Goal: Transaction & Acquisition: Purchase product/service

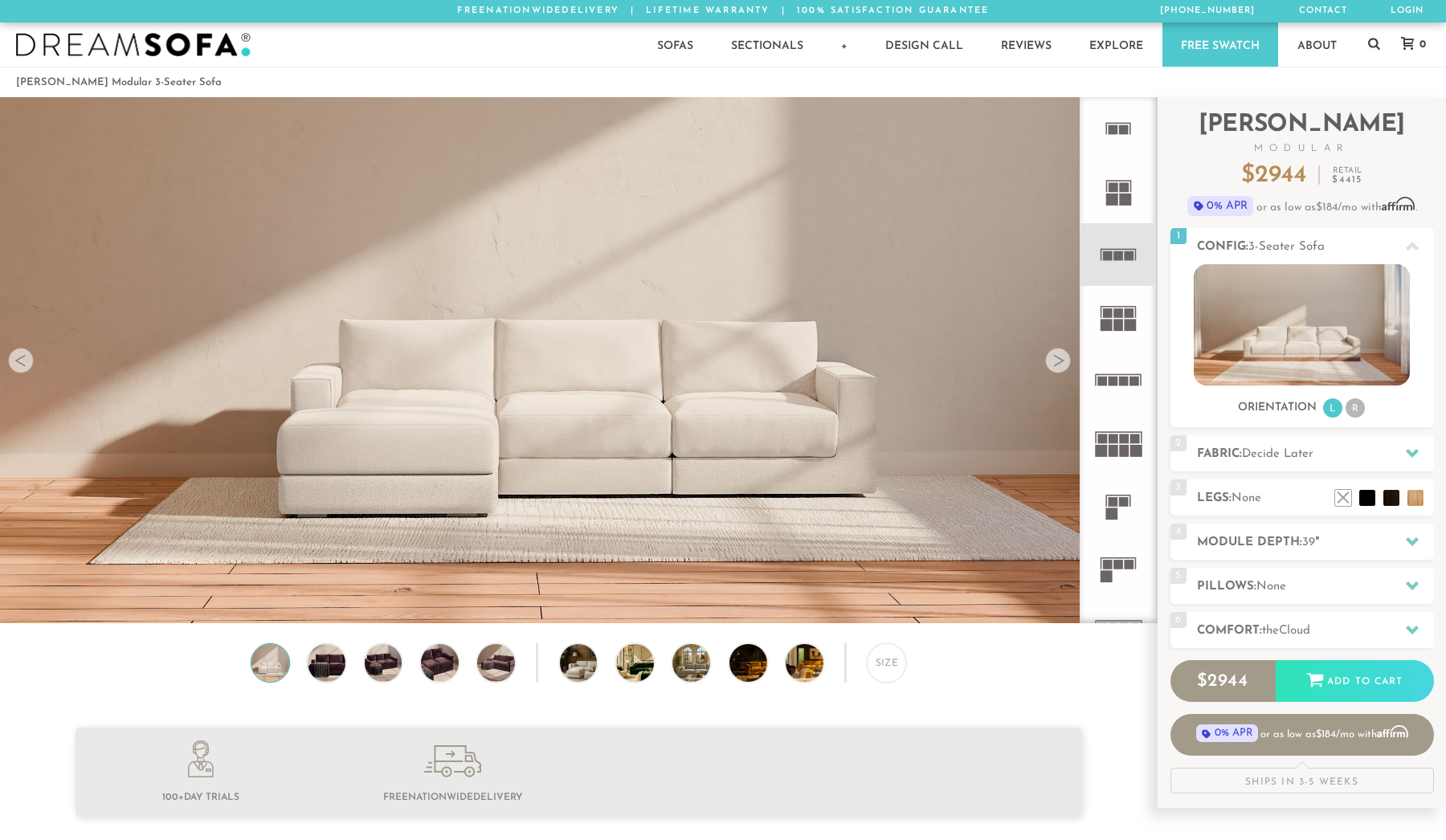
scroll to position [18525, 1446]
click at [379, 660] on img at bounding box center [383, 663] width 45 height 38
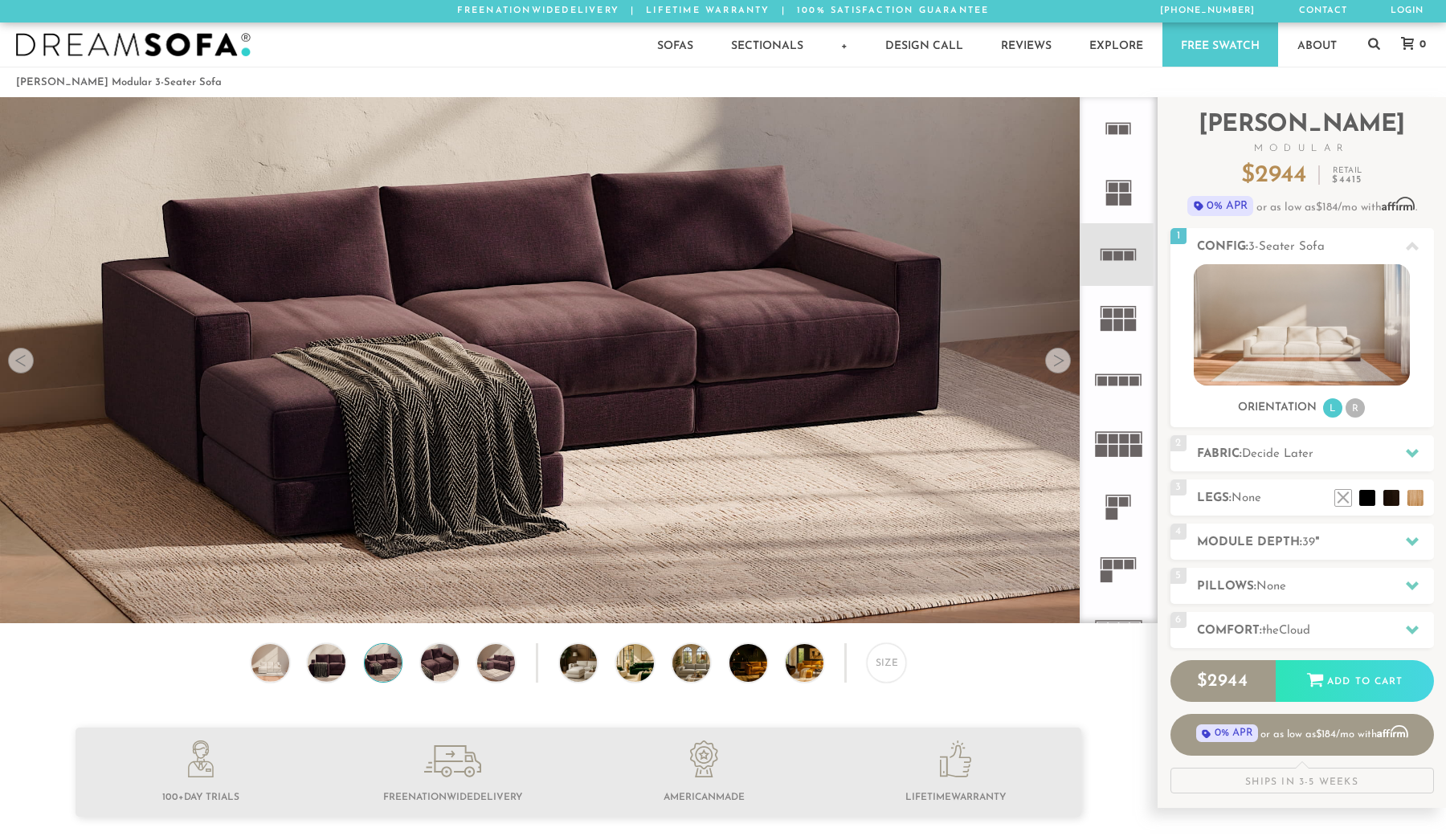
scroll to position [0, 0]
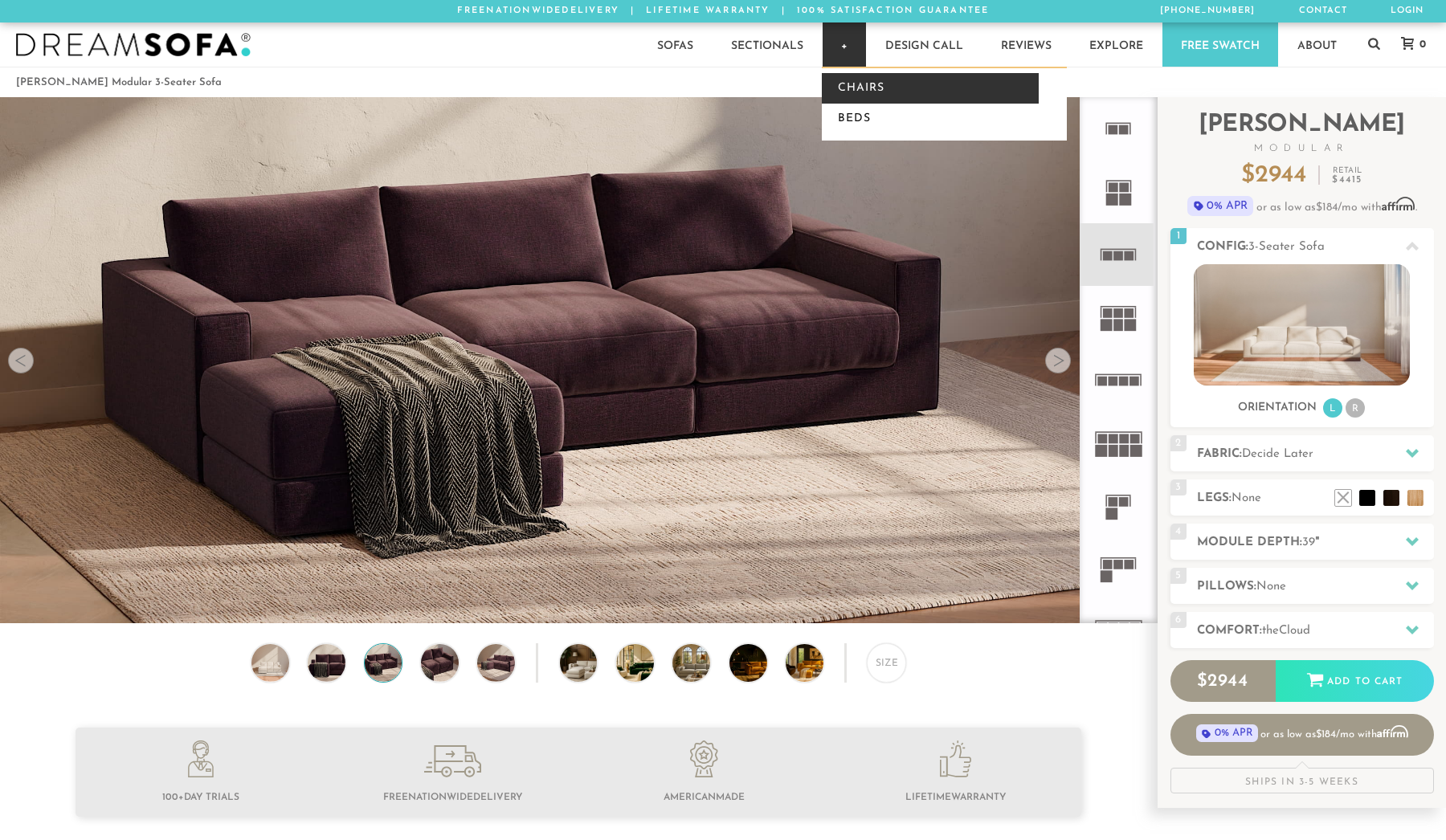
click at [857, 87] on link "Chairs" at bounding box center [930, 87] width 217 height 30
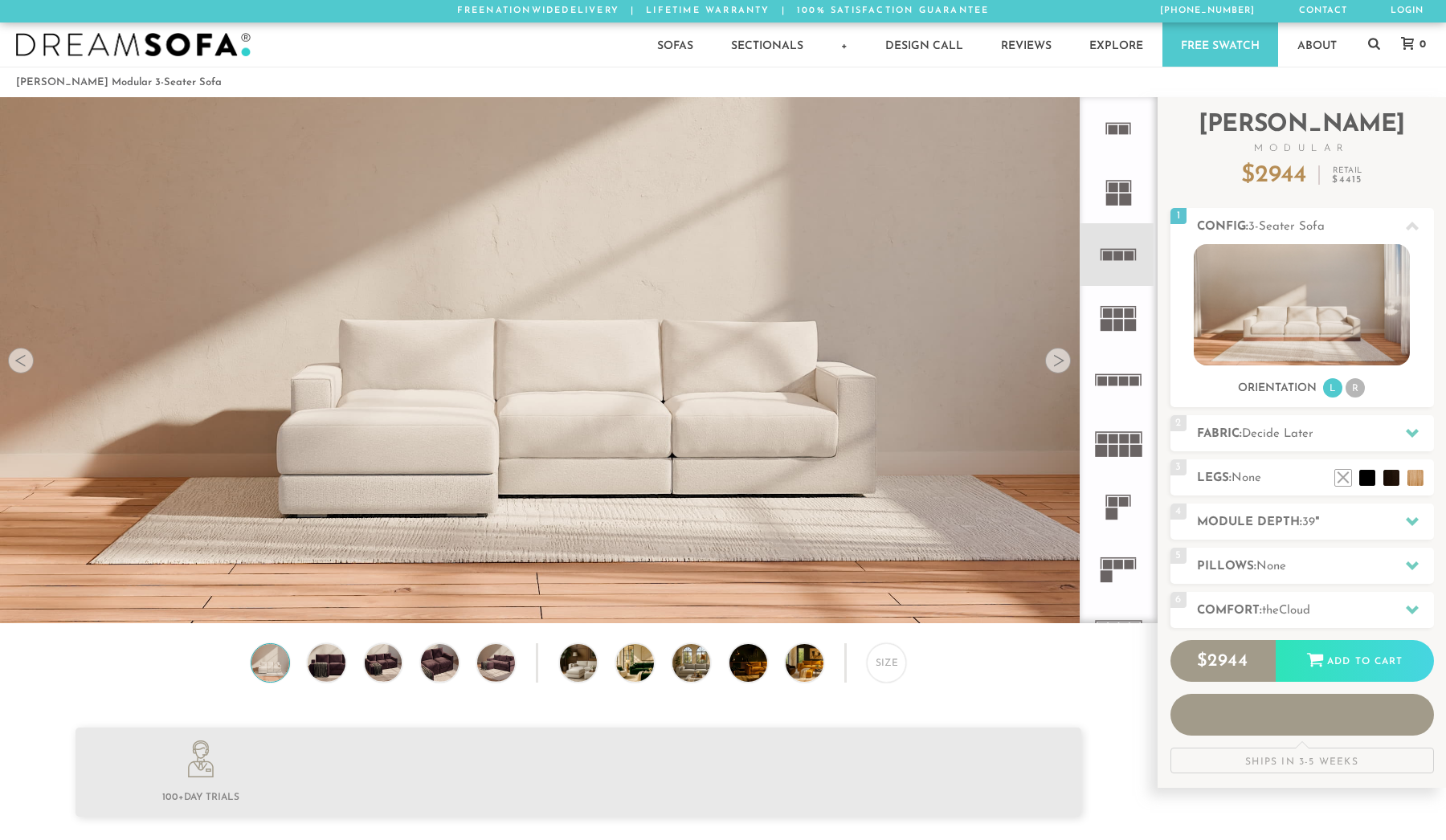
scroll to position [18525, 1446]
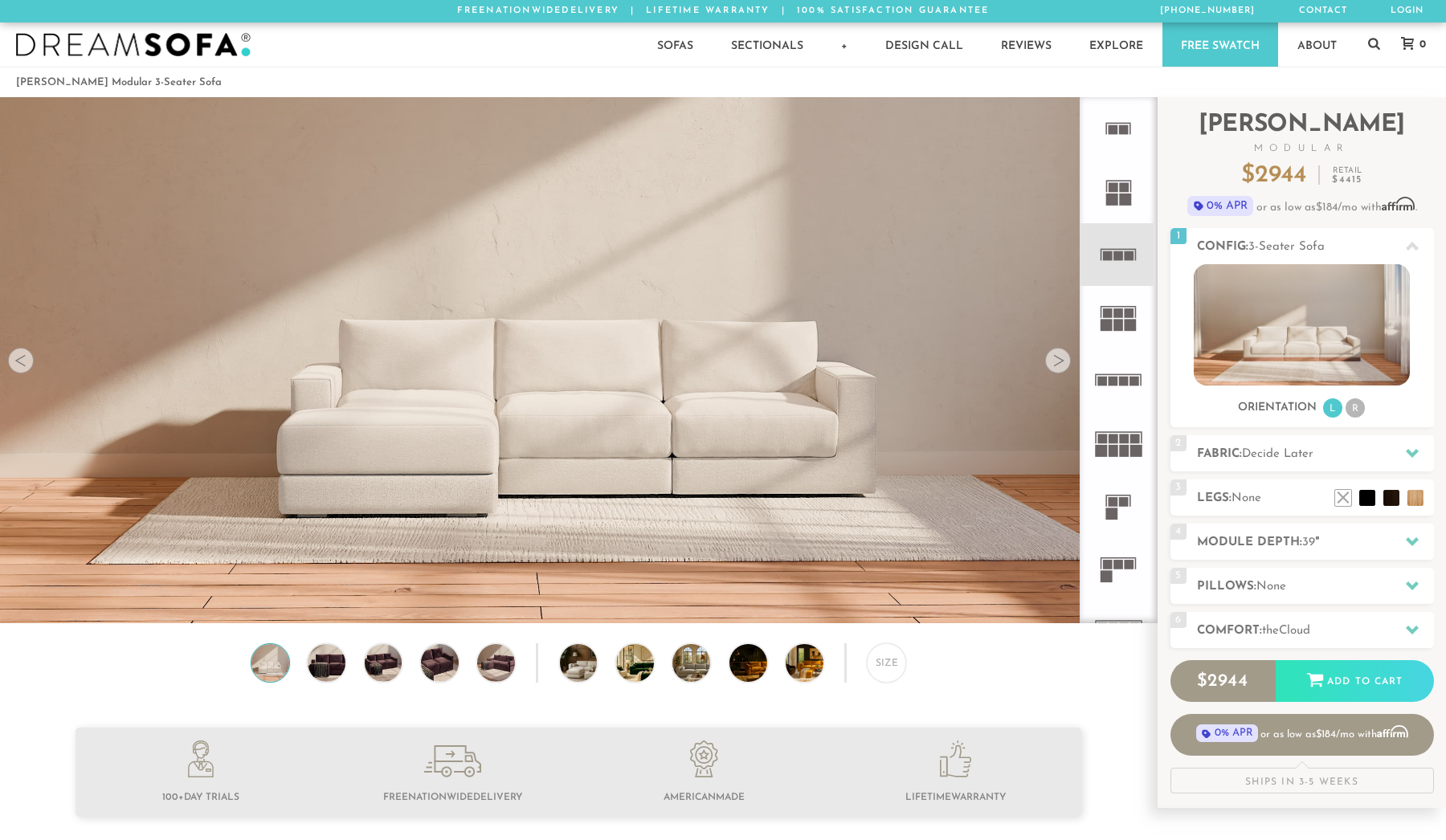
click at [1054, 362] on div at bounding box center [1058, 361] width 26 height 26
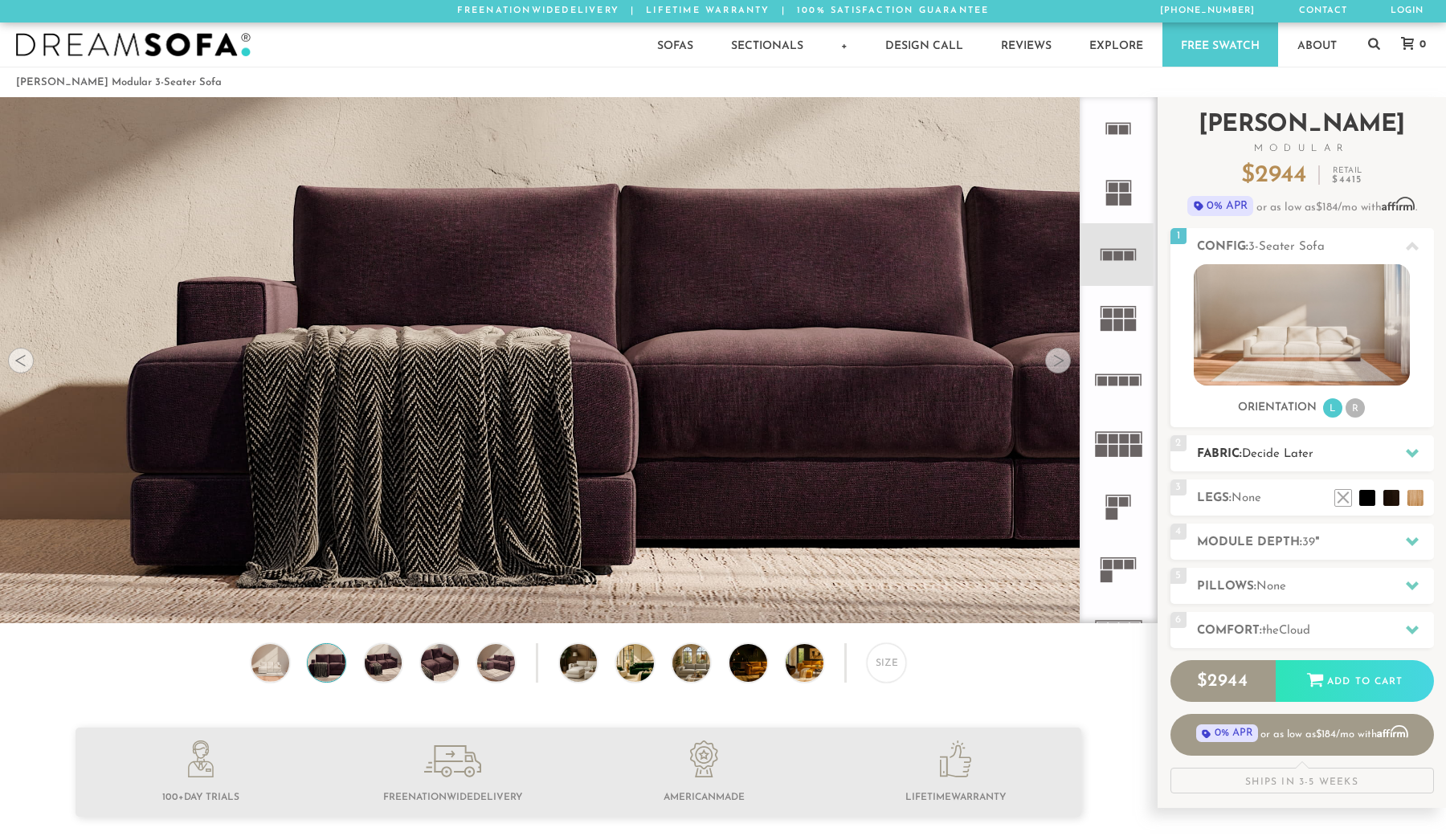
click at [1210, 455] on h2 "Fabric: Decide Later" at bounding box center [1315, 453] width 237 height 18
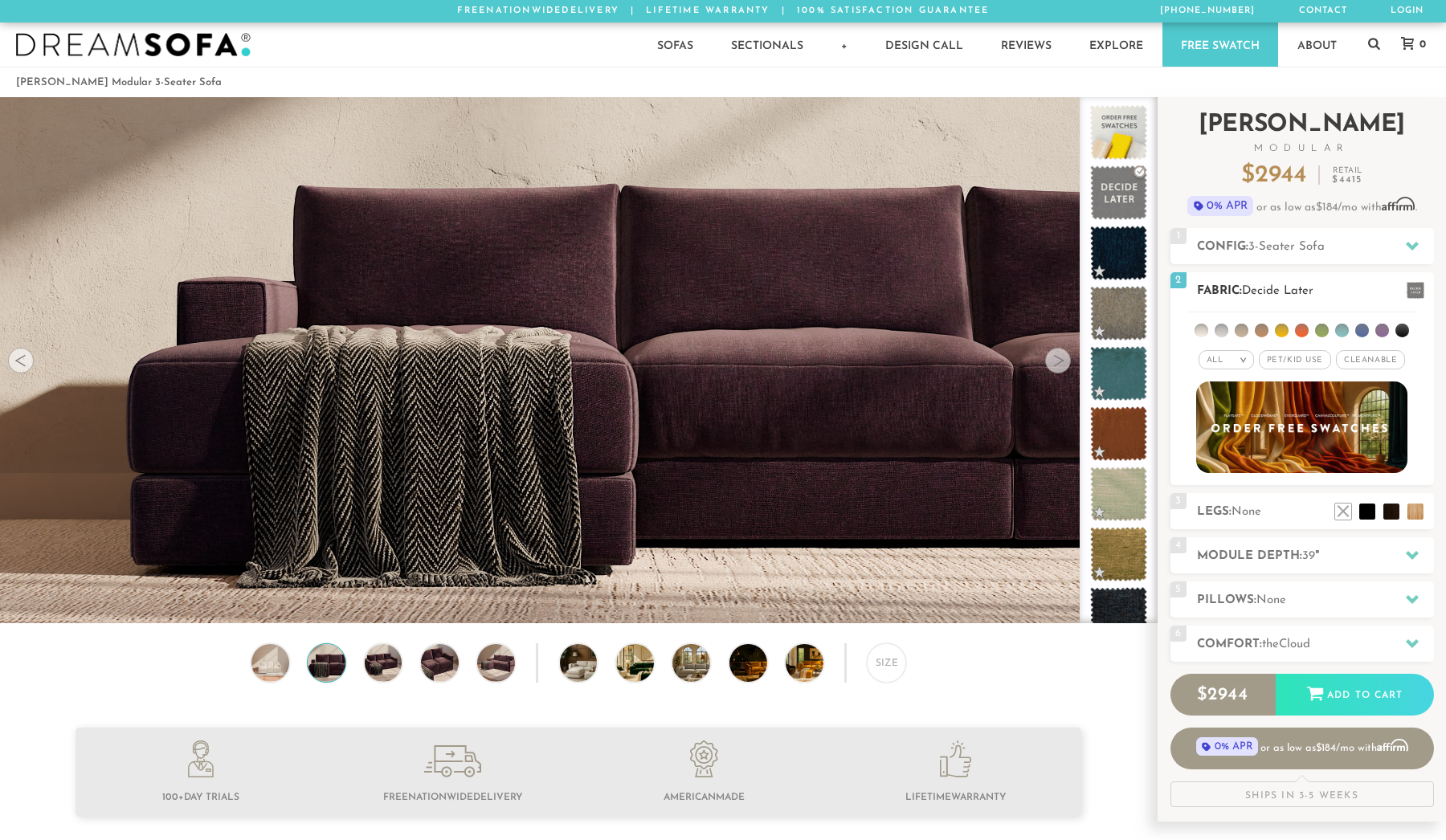
click at [1240, 362] on em ">" at bounding box center [1244, 359] width 12 height 8
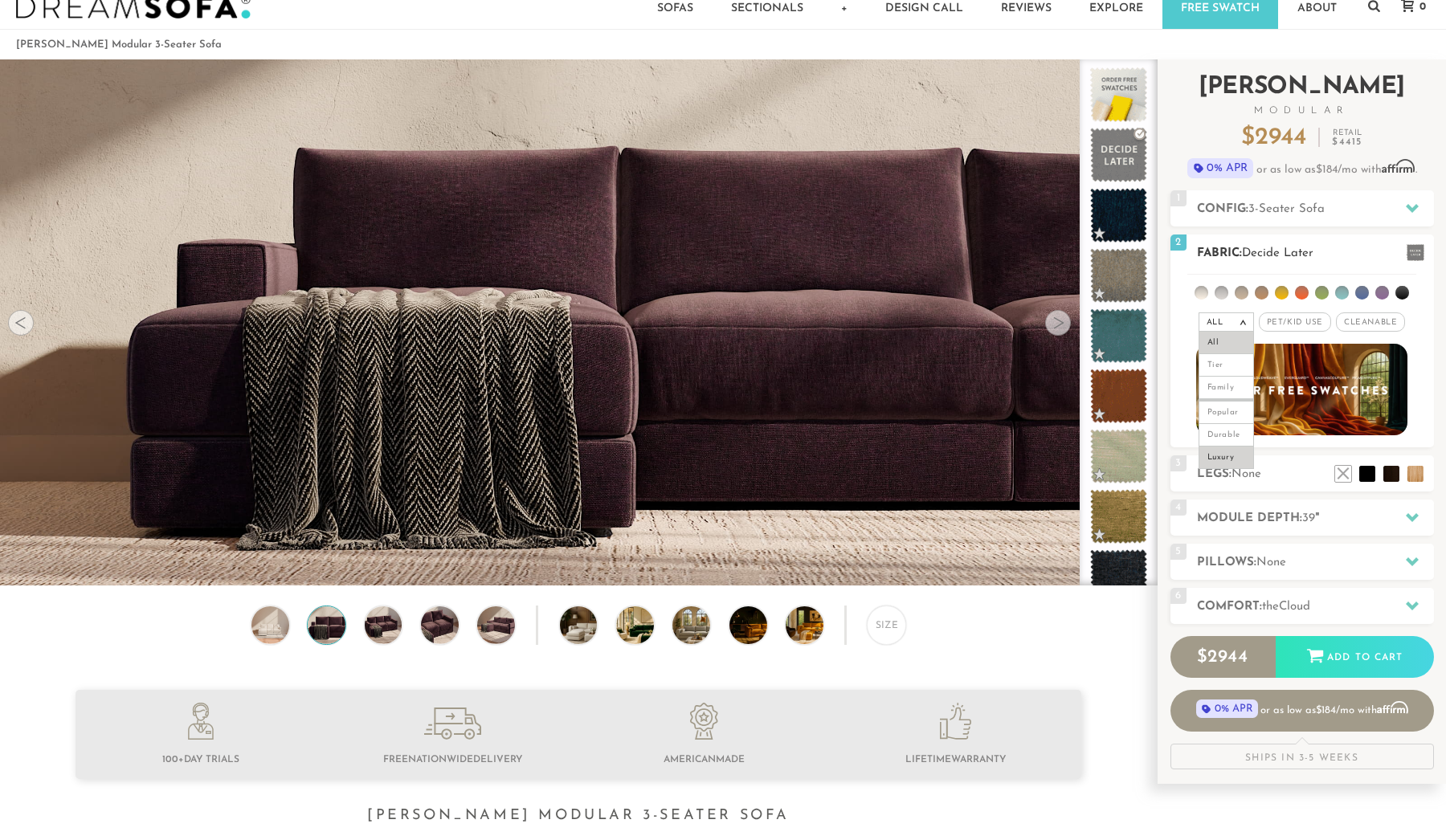
scroll to position [60, 0]
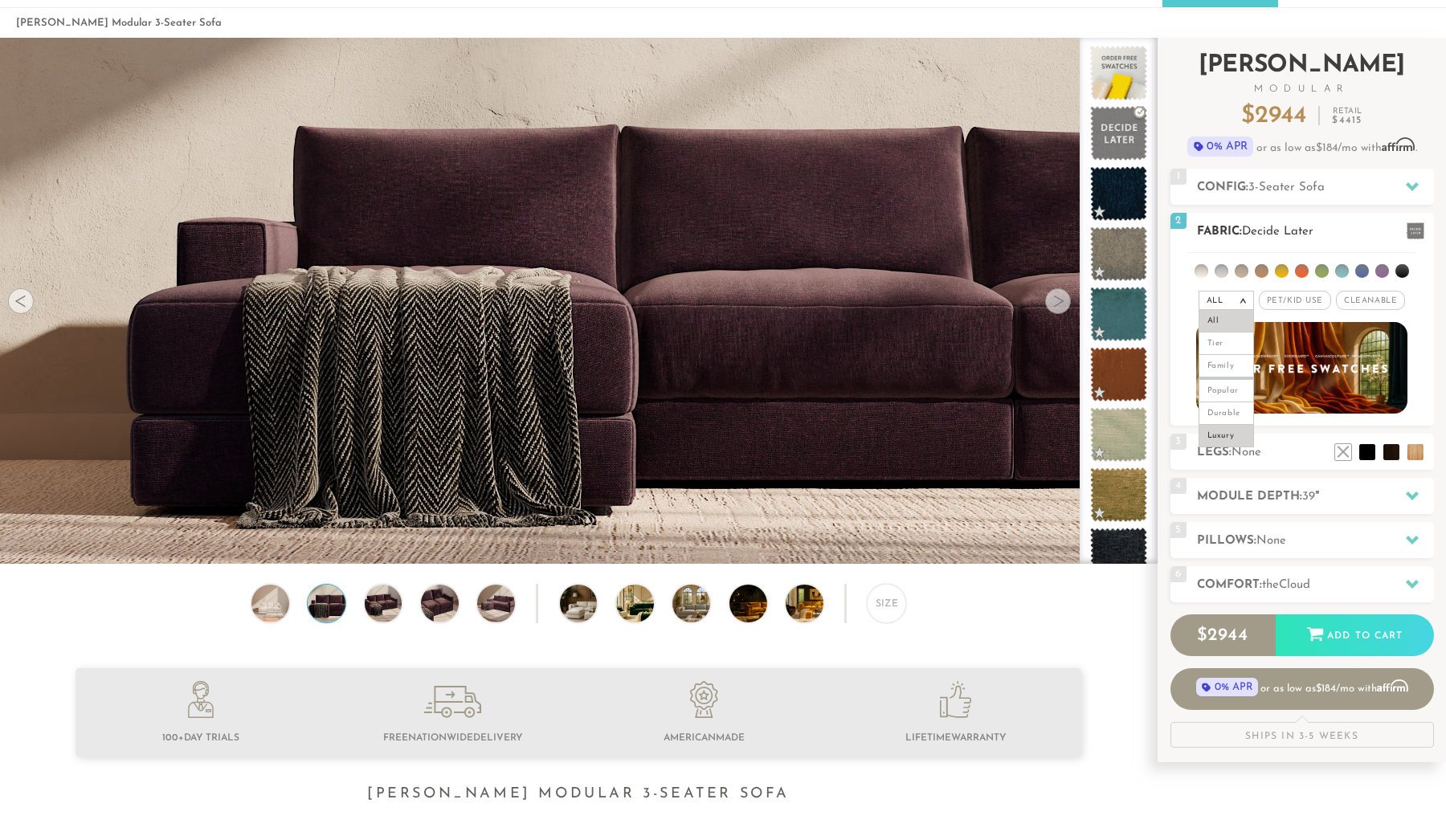
click at [1224, 440] on li "Luxury" at bounding box center [1226, 436] width 55 height 22
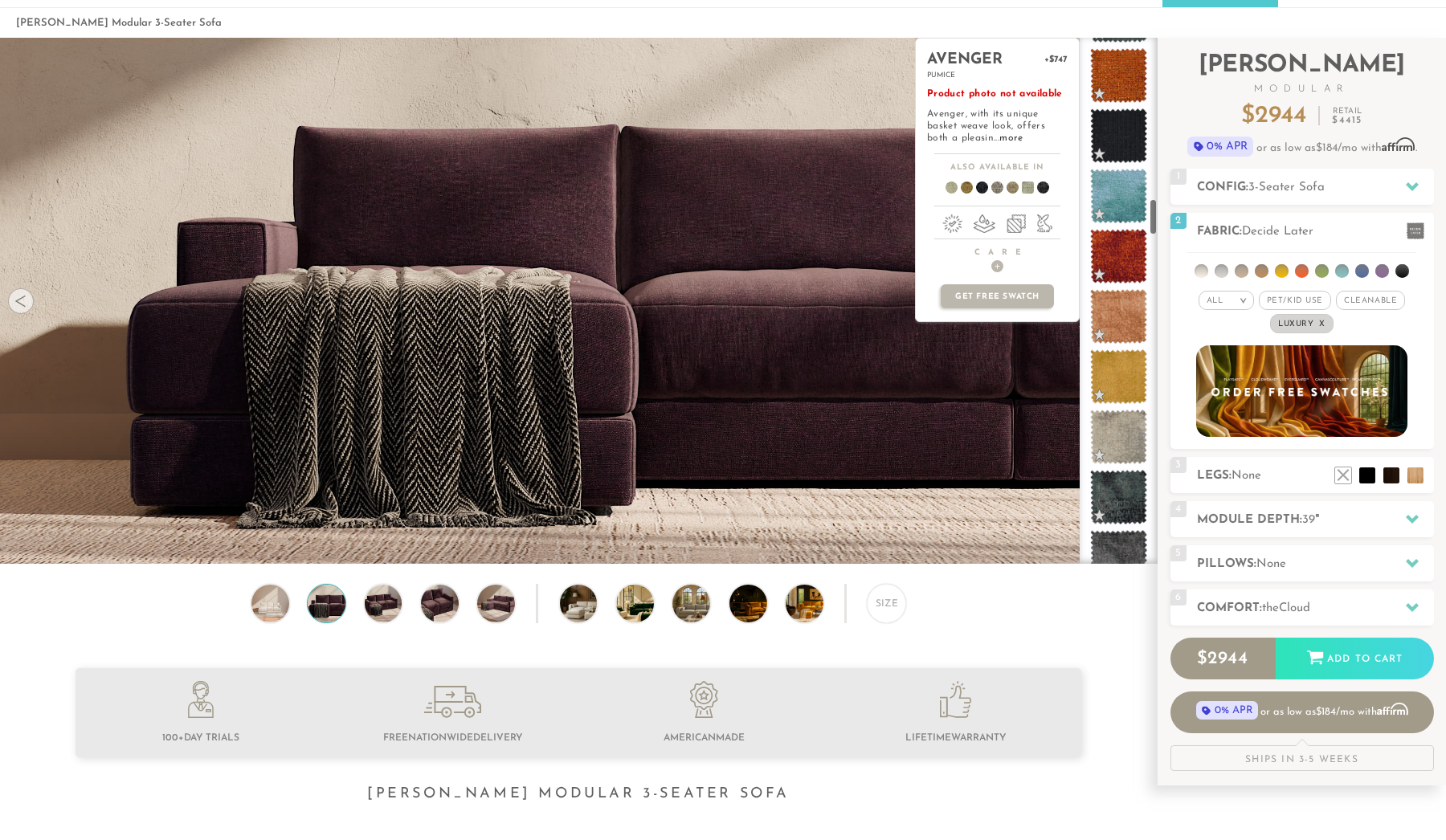
scroll to position [2286, 0]
click at [1119, 331] on span at bounding box center [1118, 317] width 72 height 68
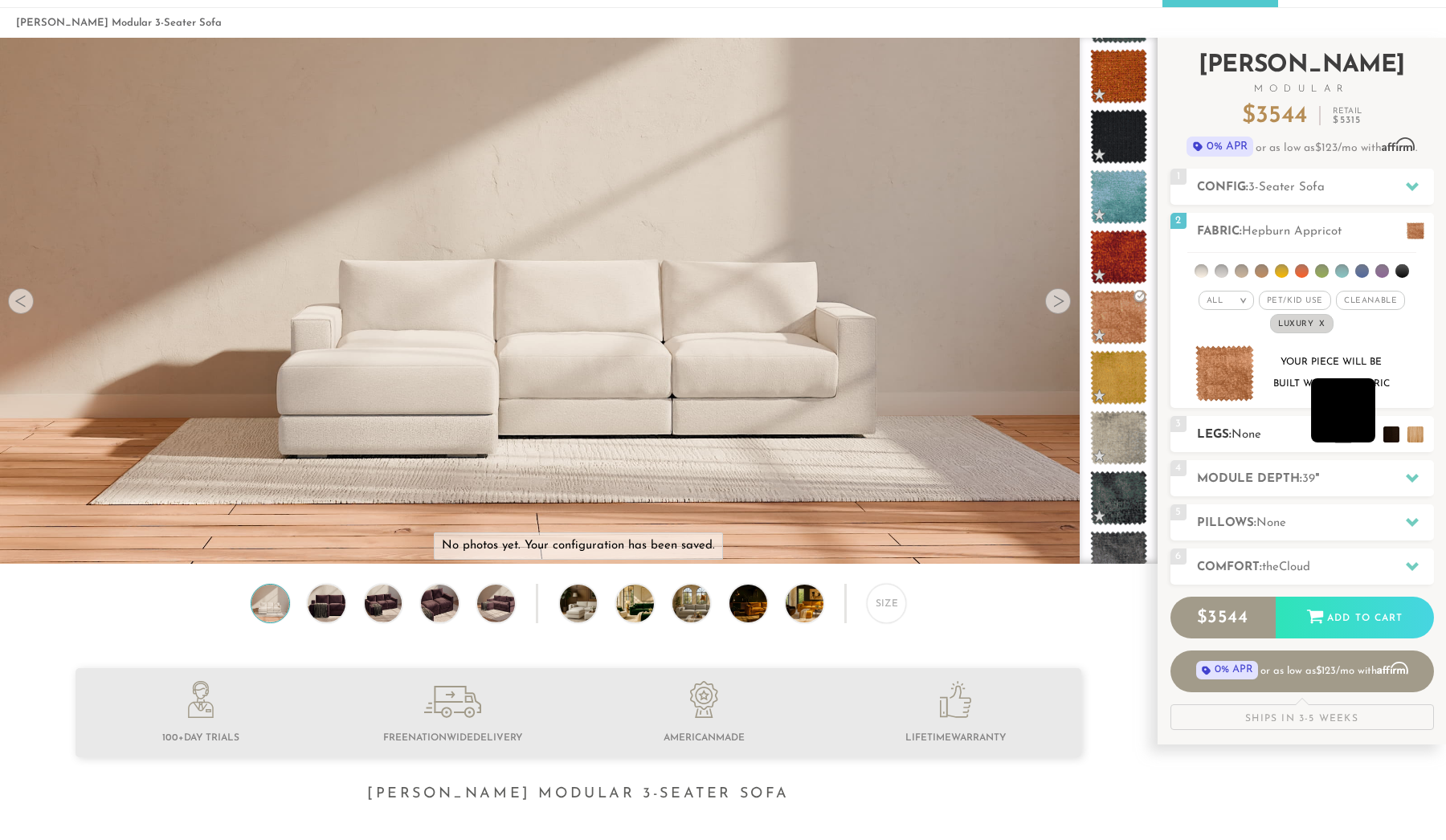
click at [1360, 439] on li at bounding box center [1343, 410] width 64 height 64
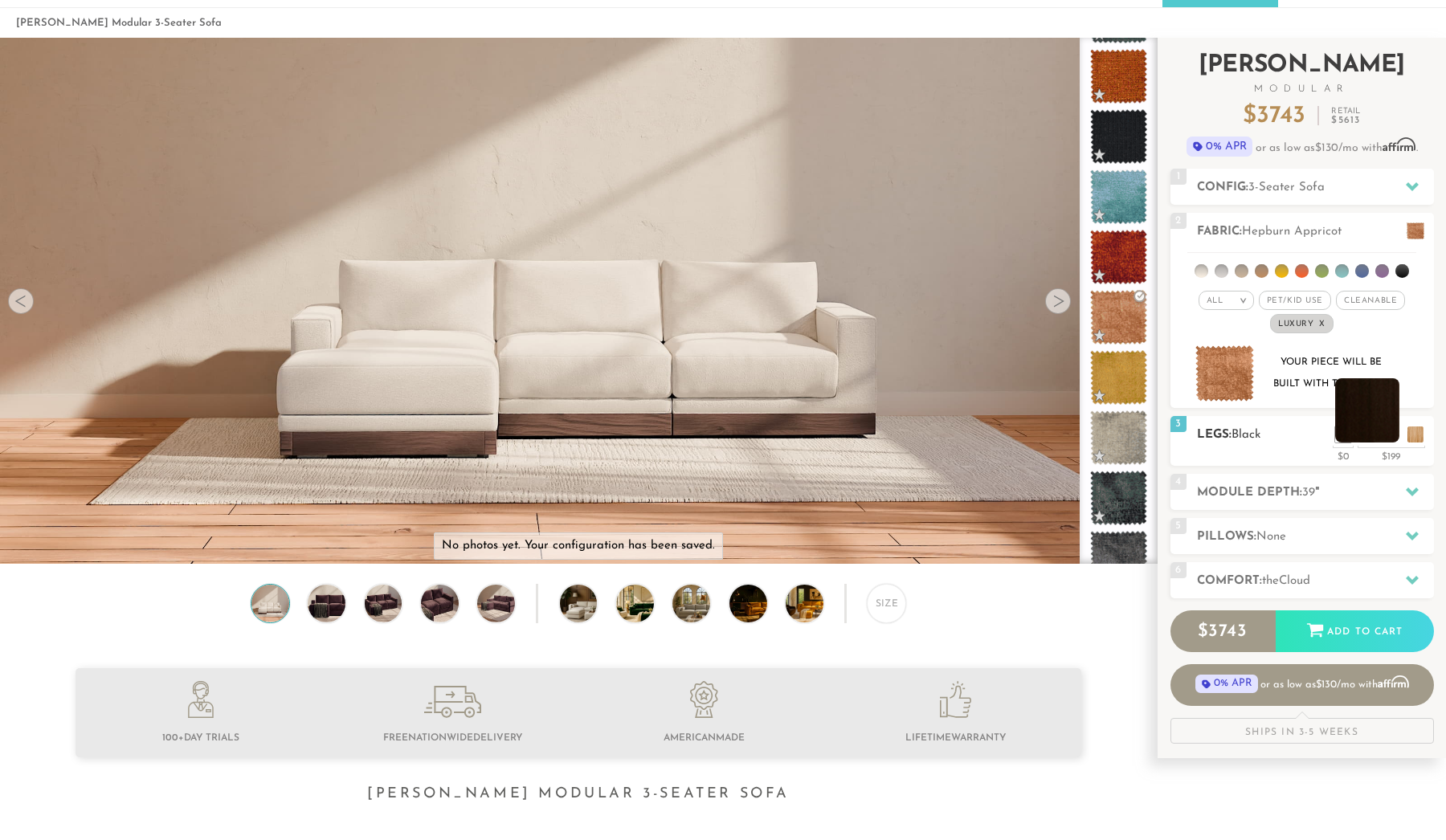
click at [1388, 437] on li at bounding box center [1367, 410] width 64 height 64
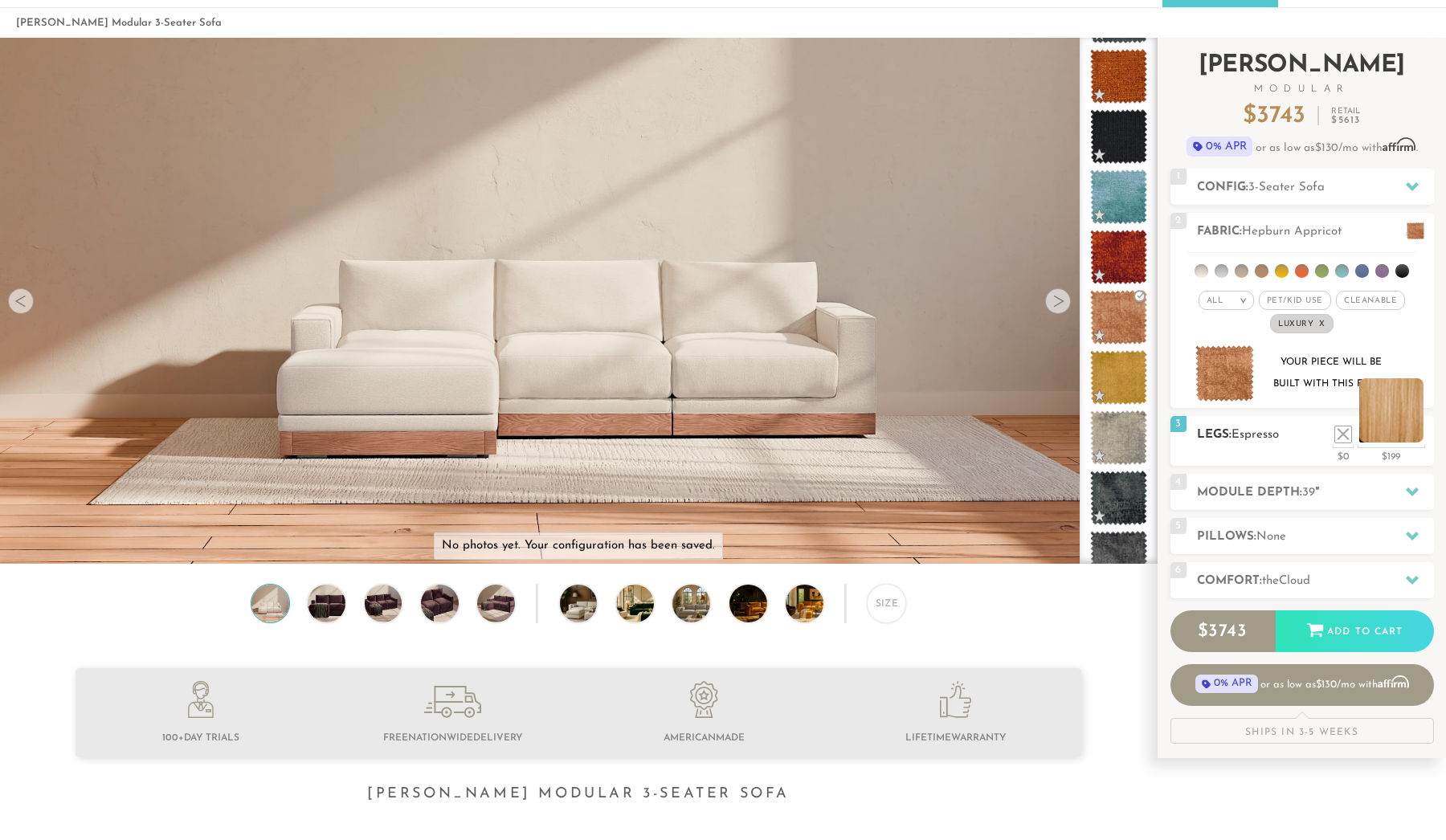
click at [1399, 433] on li at bounding box center [1391, 410] width 64 height 64
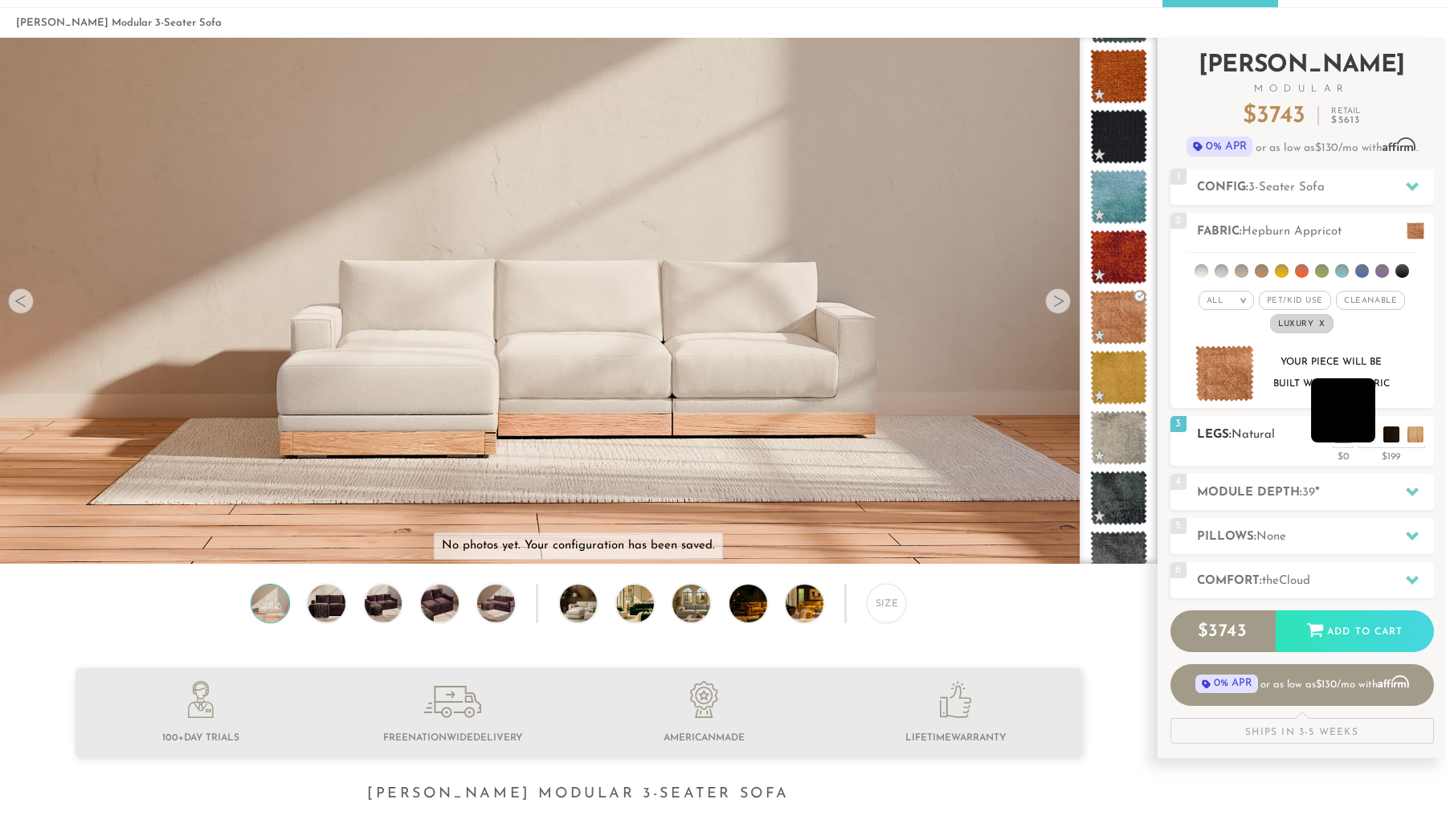
click at [1361, 427] on li at bounding box center [1343, 410] width 64 height 64
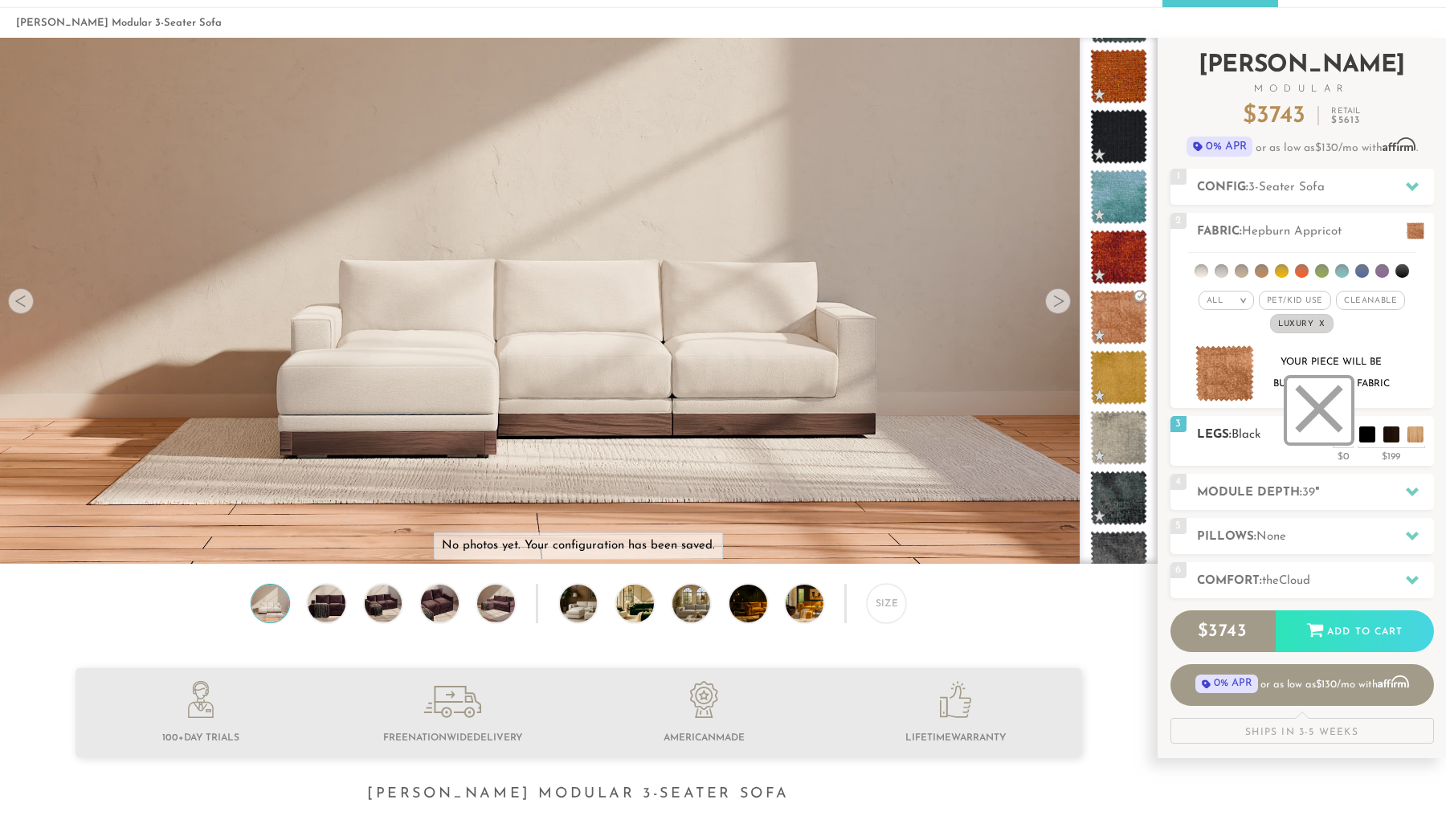
click at [1342, 438] on li at bounding box center [1319, 410] width 64 height 64
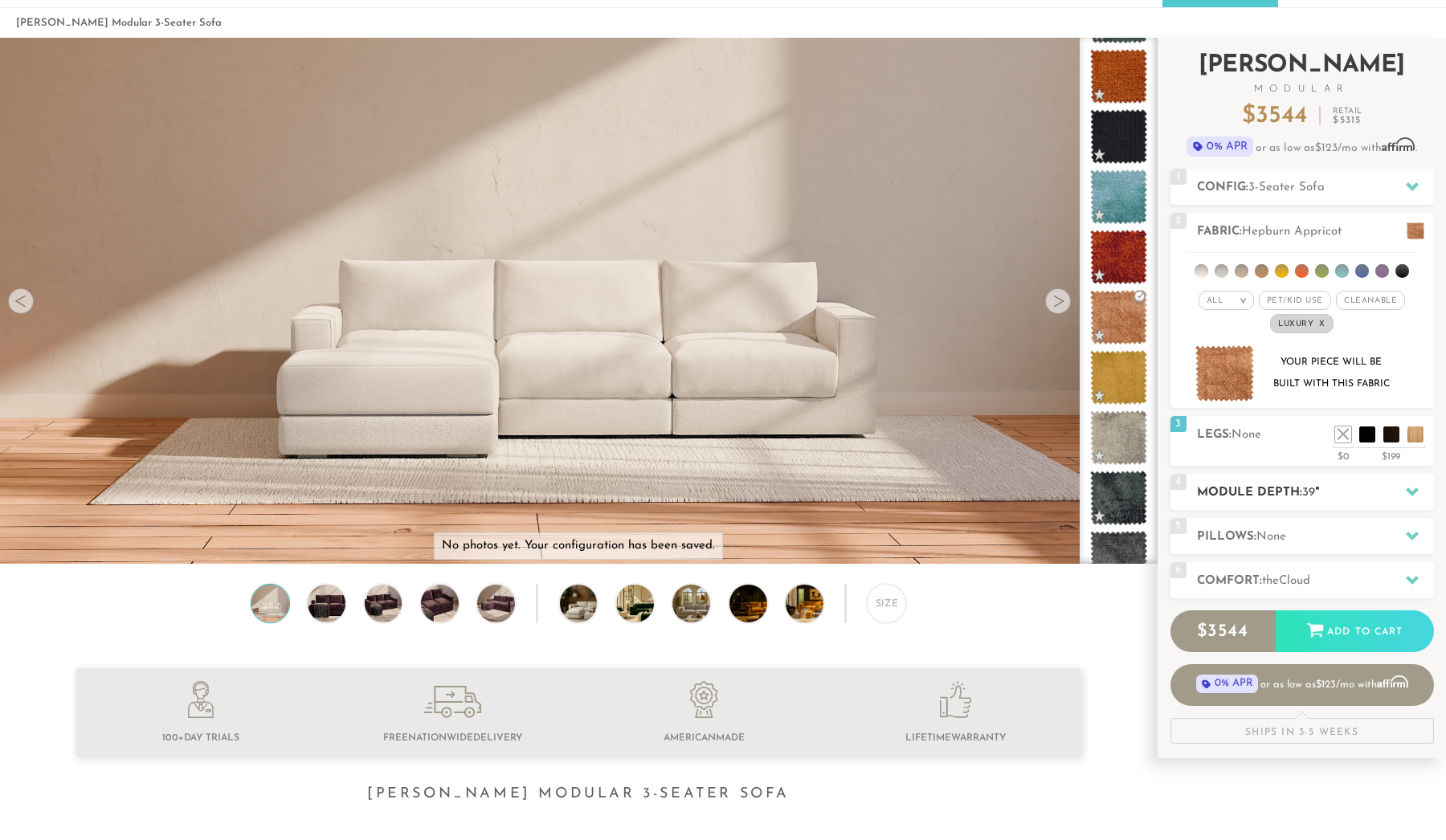
click at [1342, 489] on h2 "Module Depth: 39 "" at bounding box center [1315, 492] width 237 height 18
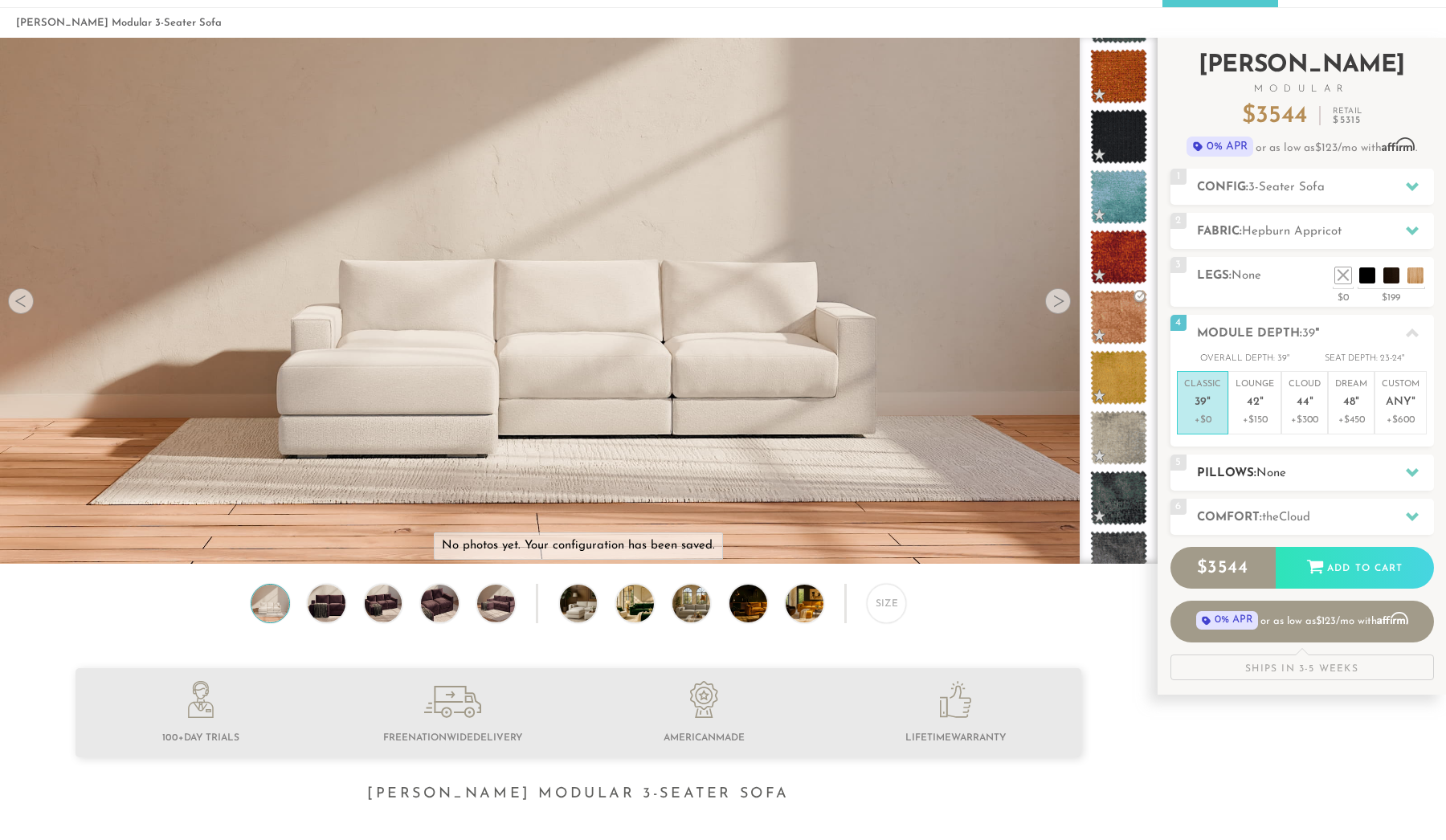
click at [1255, 465] on h2 "Pillows: None" at bounding box center [1315, 473] width 237 height 18
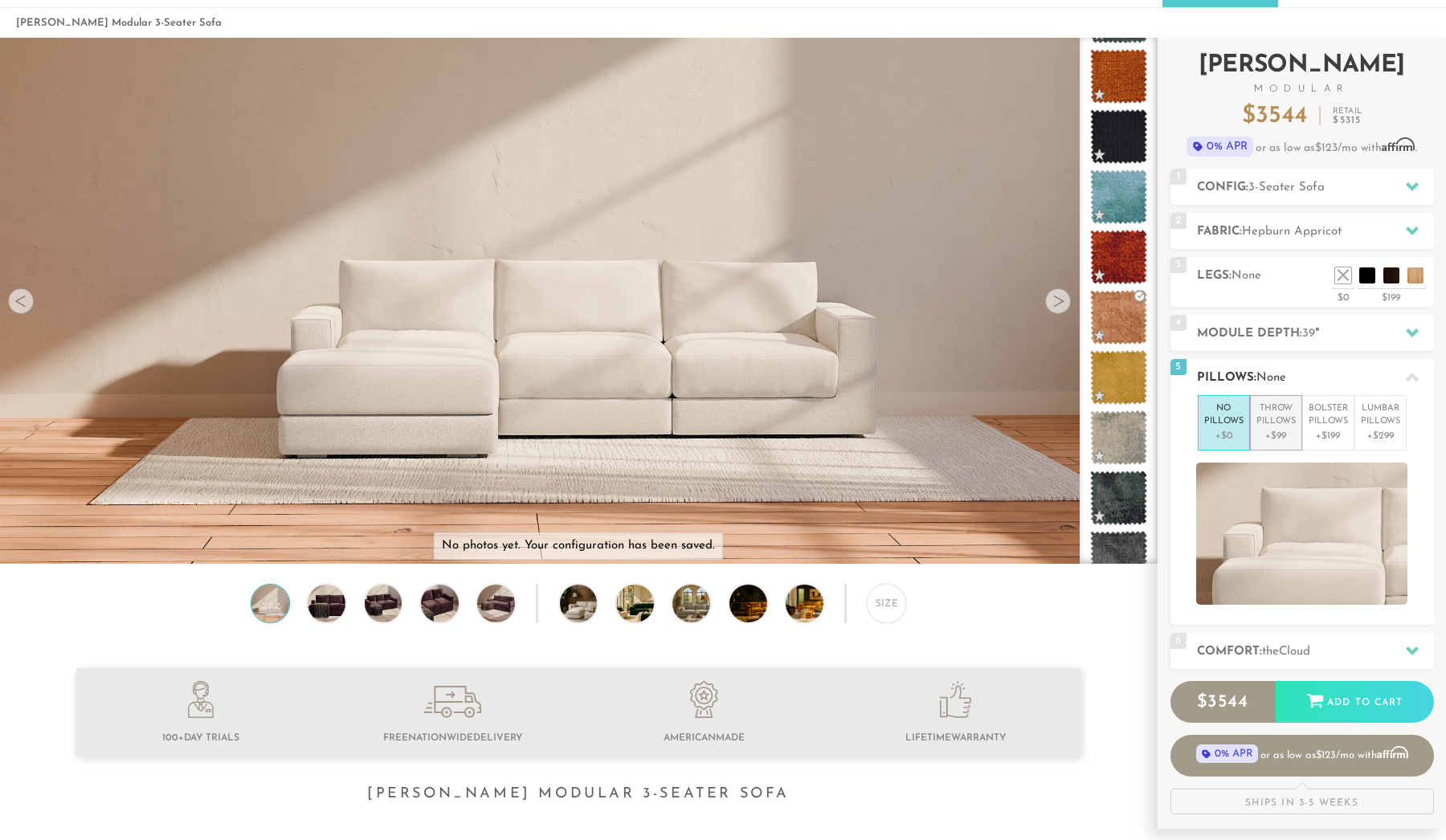
click at [1279, 429] on p "+$99" at bounding box center [1276, 436] width 39 height 15
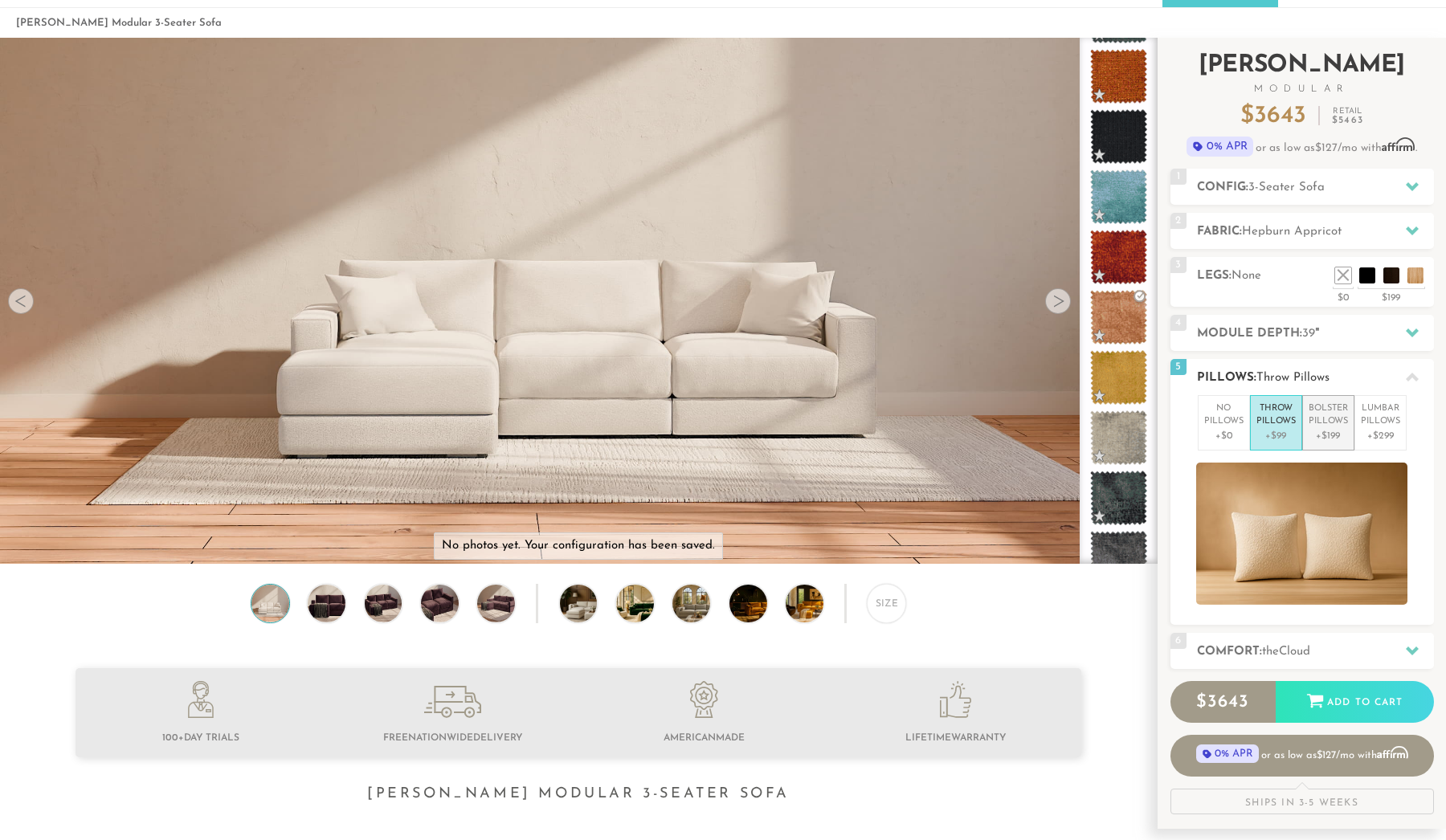
click at [1321, 430] on p "+$199" at bounding box center [1327, 436] width 39 height 15
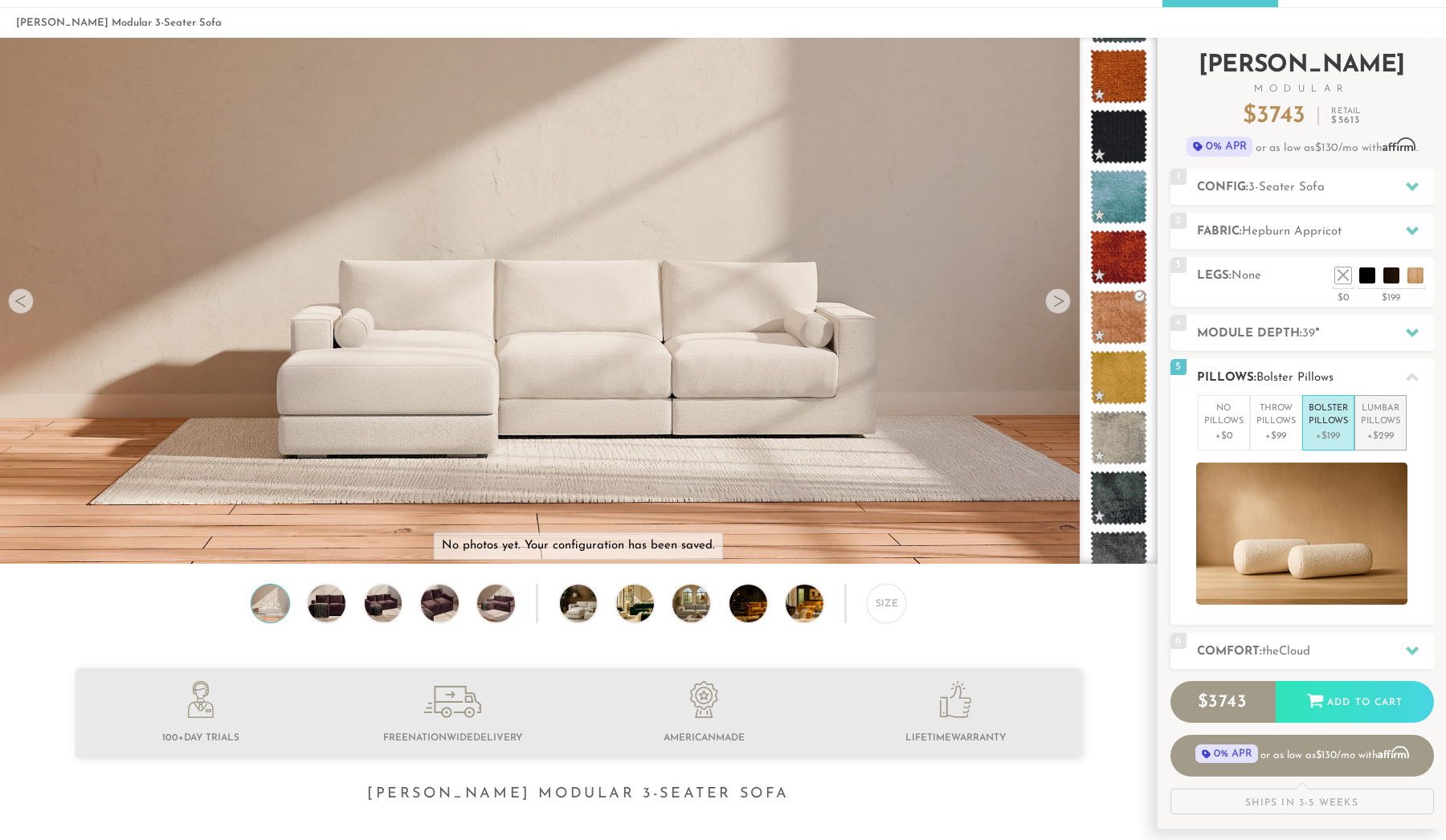
click at [1368, 429] on p "+$299" at bounding box center [1380, 436] width 39 height 15
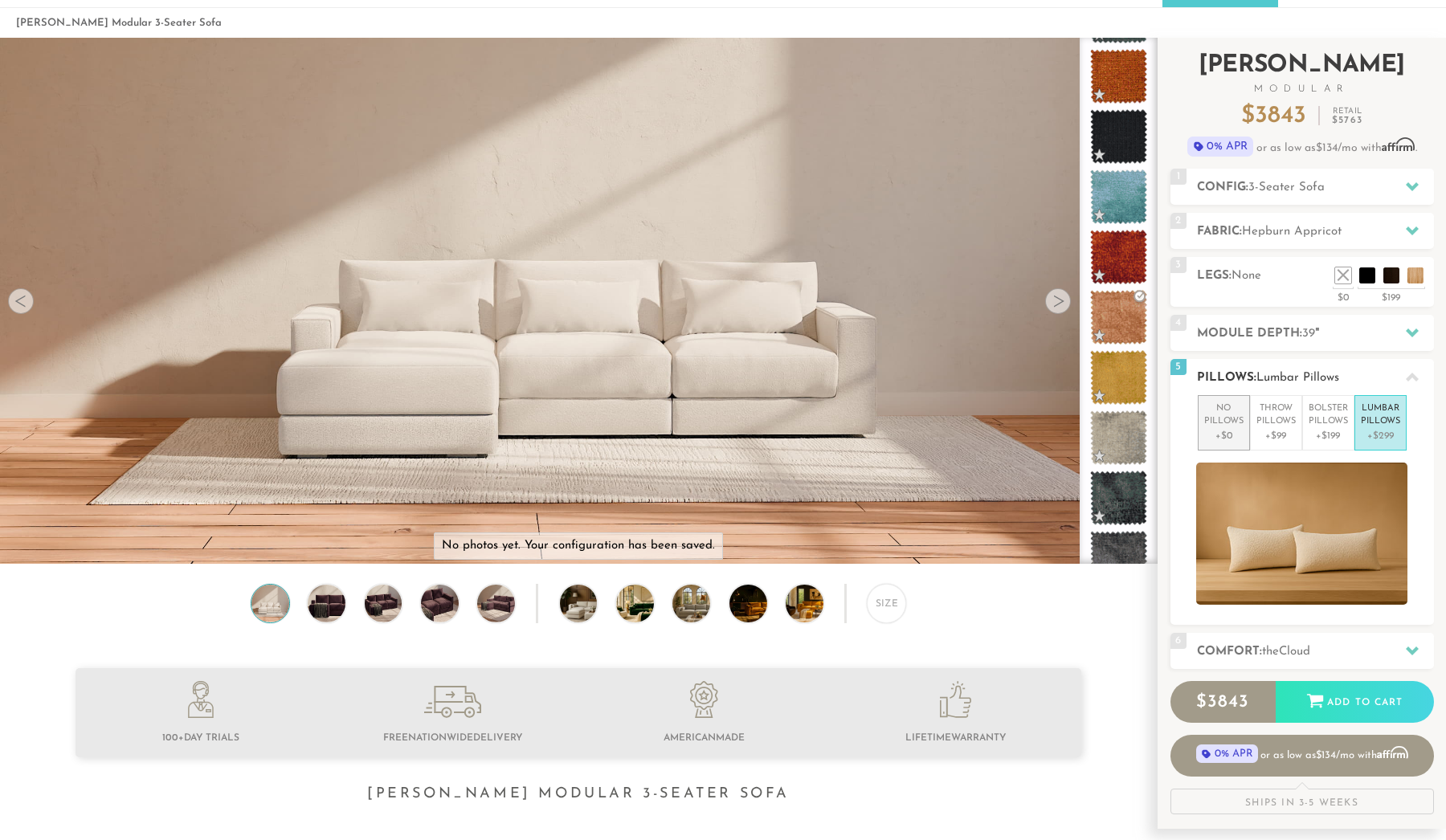
click at [1237, 418] on p "No Pillows" at bounding box center [1223, 415] width 39 height 27
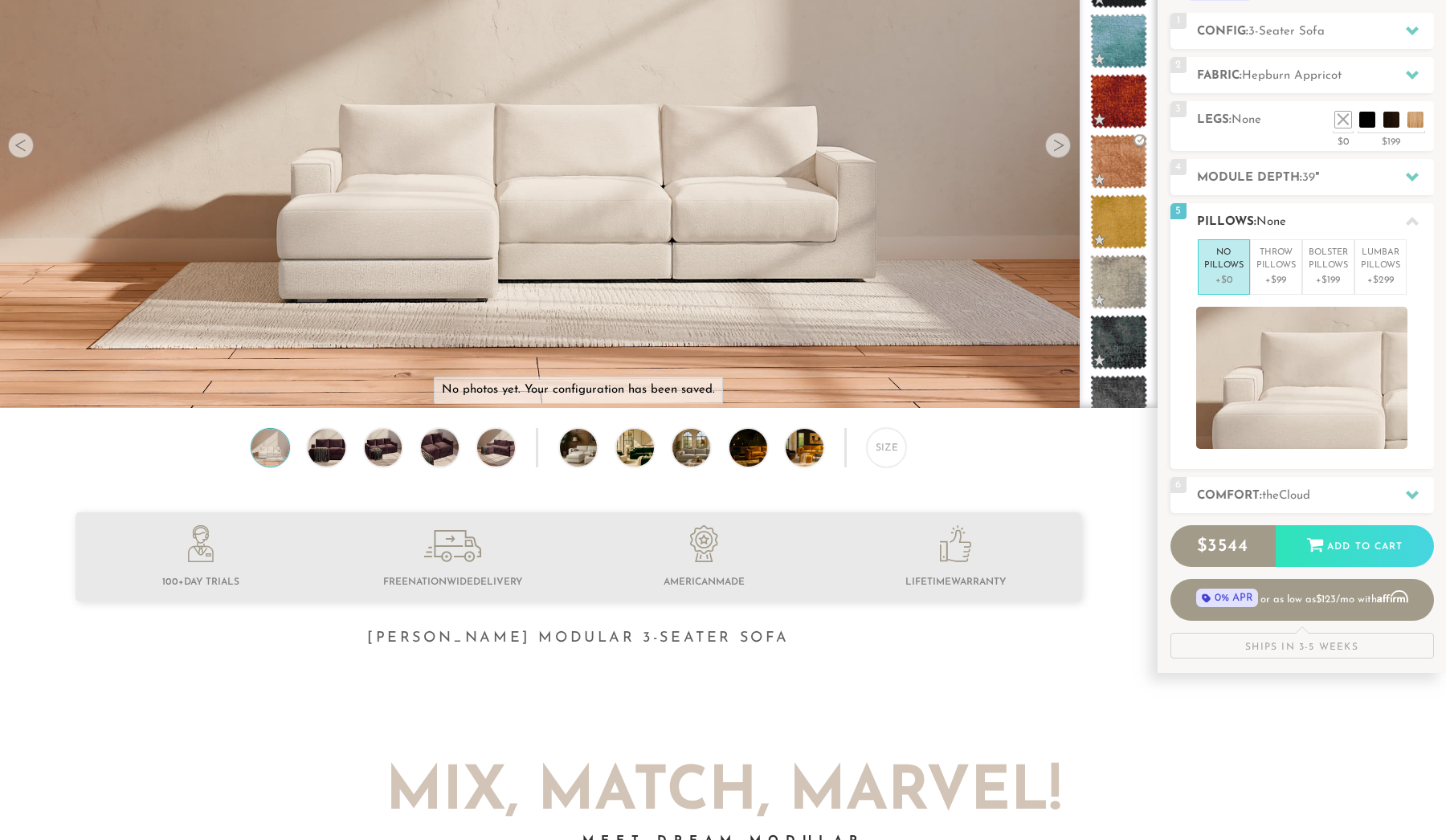
scroll to position [216, 0]
click at [1224, 490] on h2 "Comfort: the Cloud" at bounding box center [1315, 495] width 237 height 18
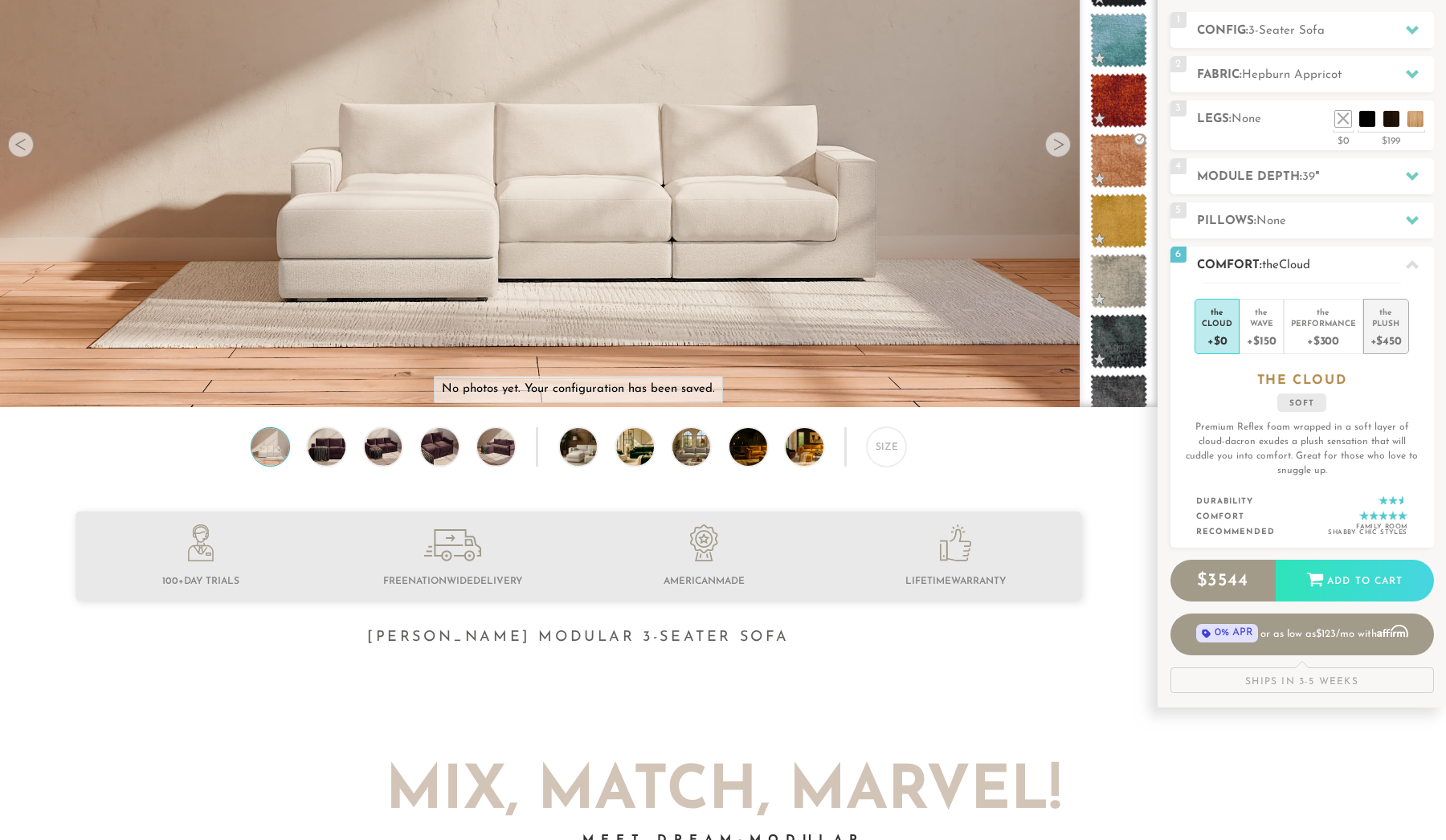
click at [1386, 335] on div "+$450" at bounding box center [1386, 340] width 31 height 23
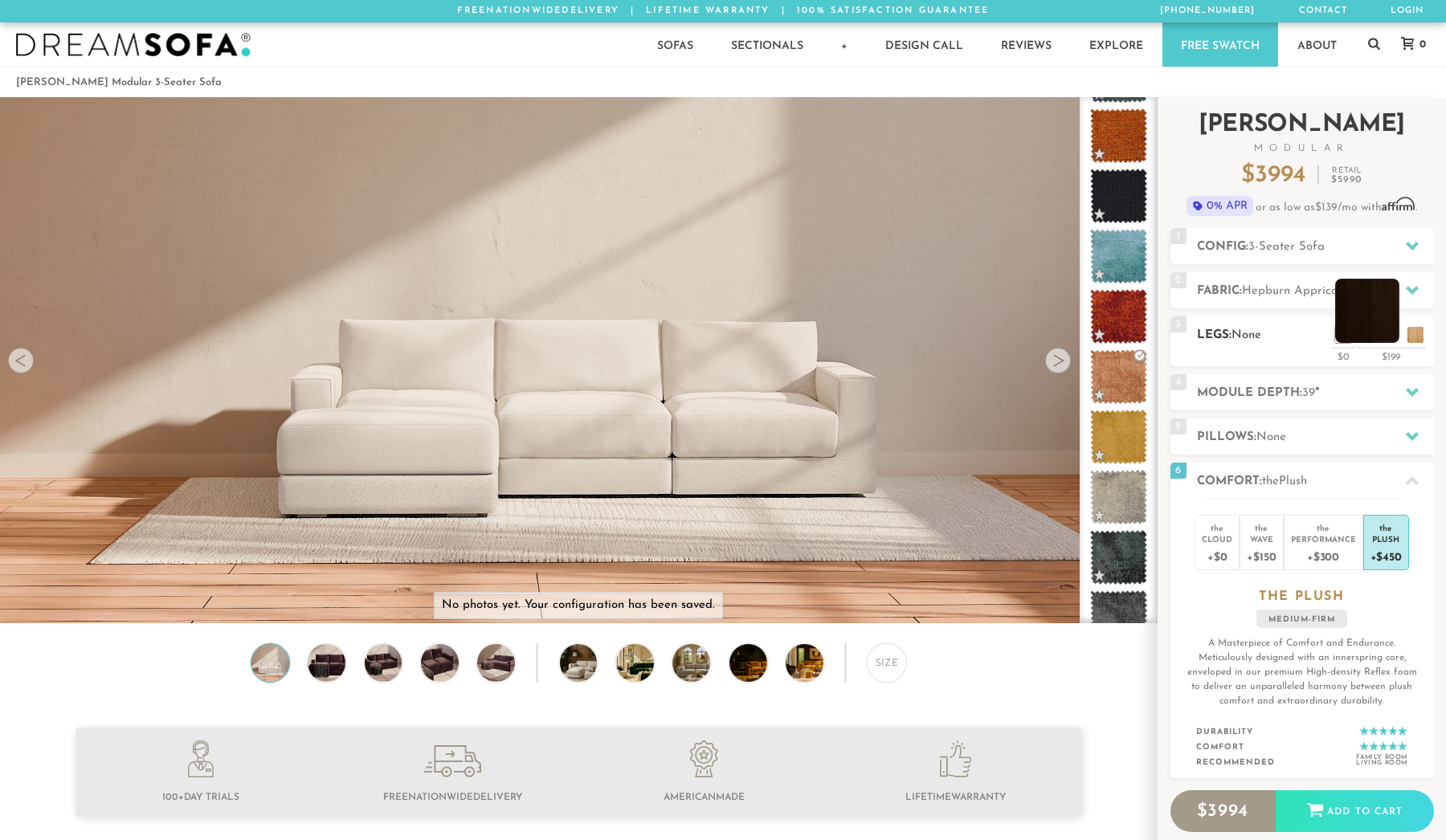
scroll to position [0, 0]
click at [1351, 231] on div "1 Config: 3-Seater Sofa R" at bounding box center [1302, 247] width 263 height 36
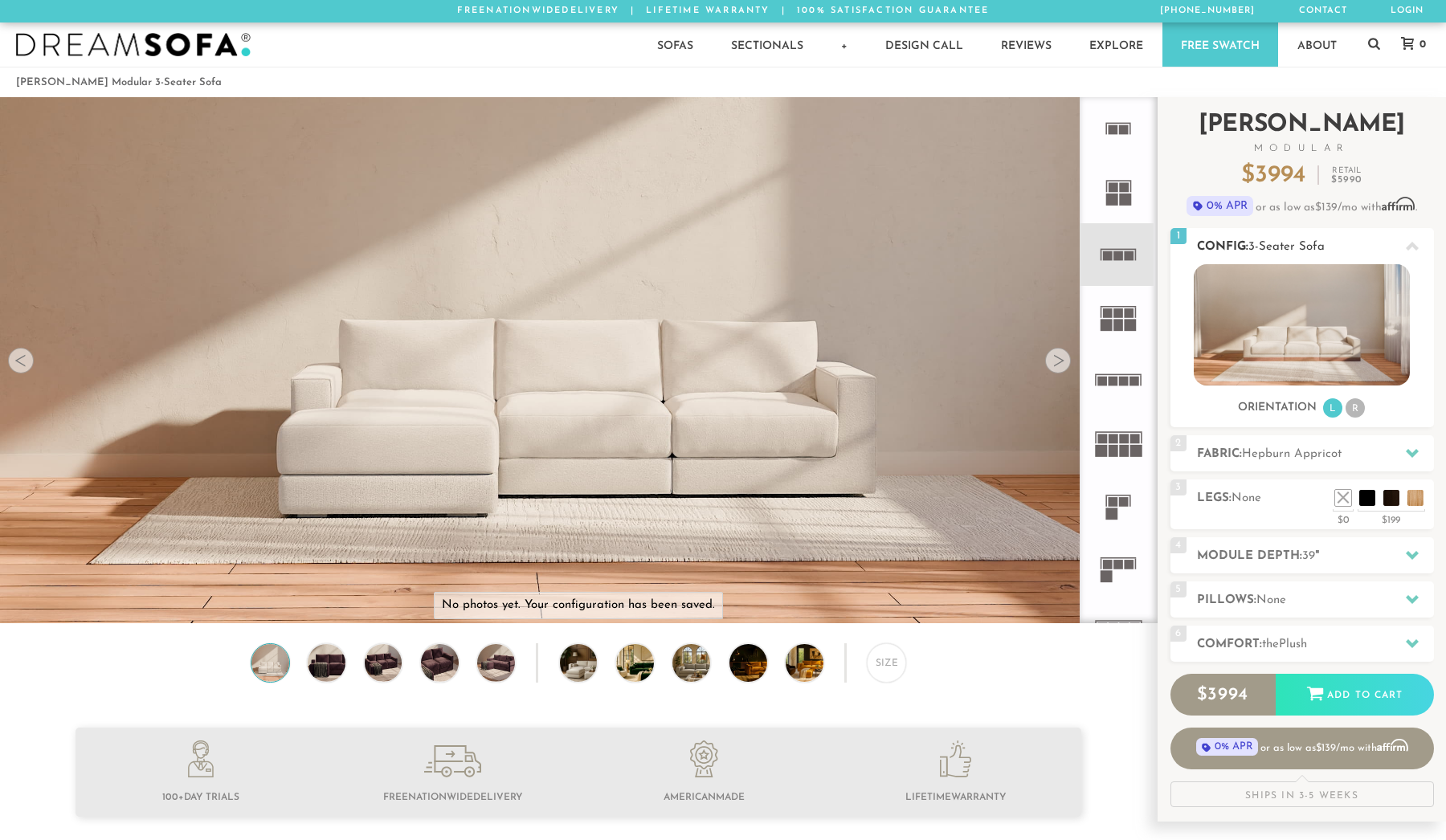
click at [1347, 229] on div "1 Config: 3-Seater Sofa R" at bounding box center [1302, 247] width 263 height 36
